Goal: Transaction & Acquisition: Purchase product/service

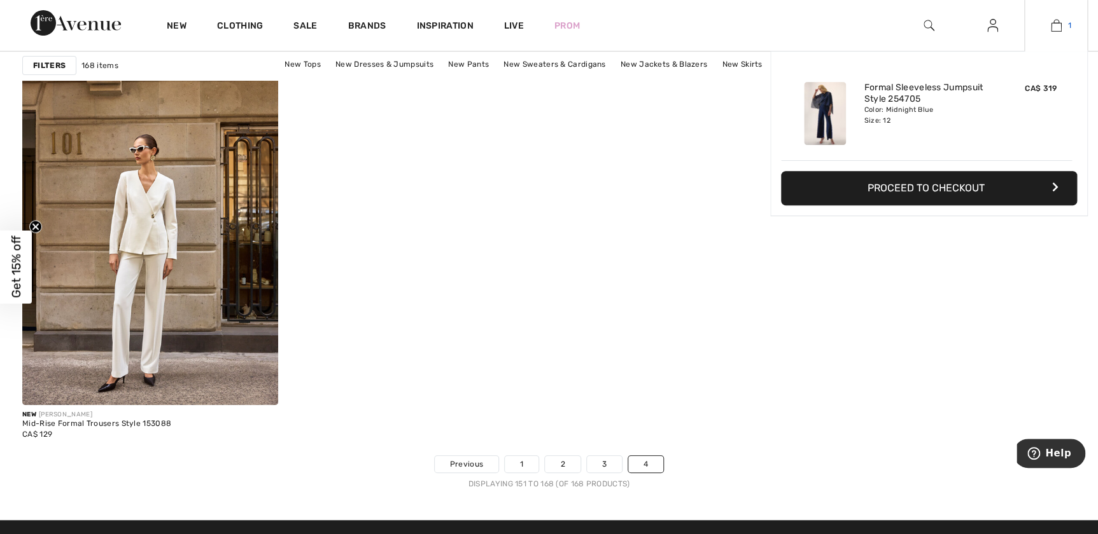
click at [1056, 25] on img at bounding box center [1055, 25] width 11 height 15
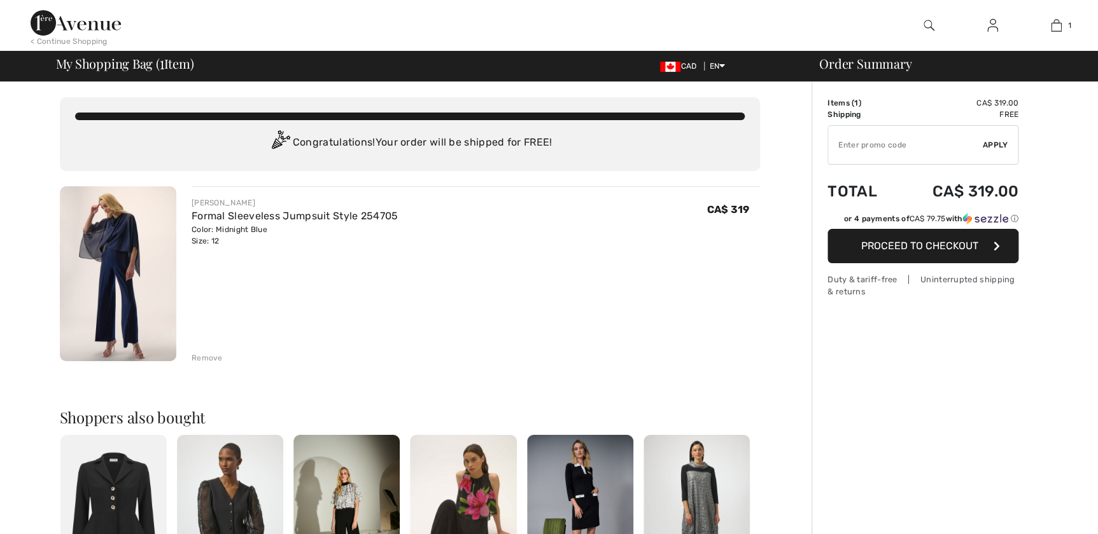
click at [120, 264] on img at bounding box center [118, 273] width 116 height 175
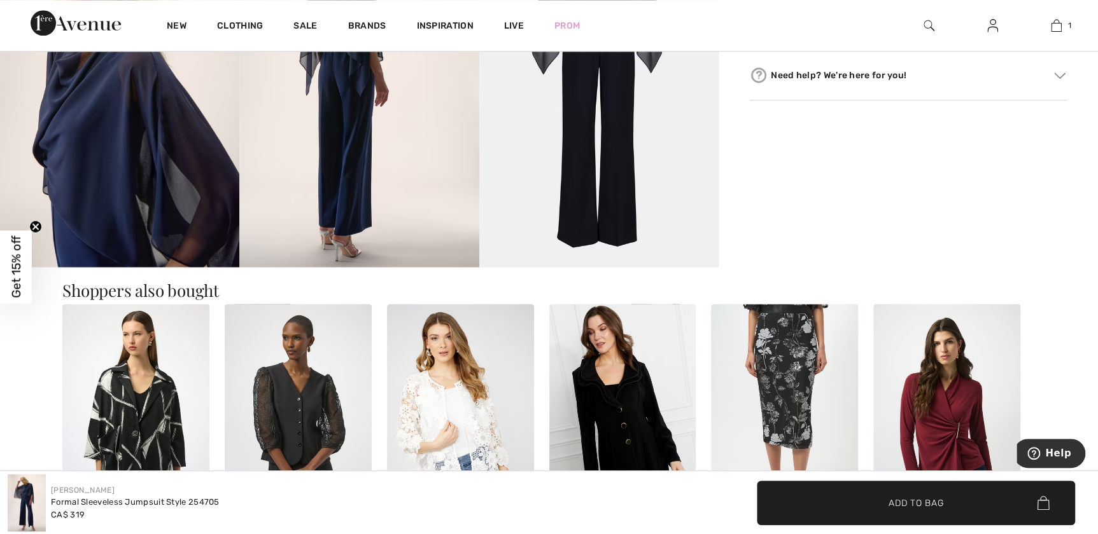
scroll to position [867, 0]
